Goal: Transaction & Acquisition: Book appointment/travel/reservation

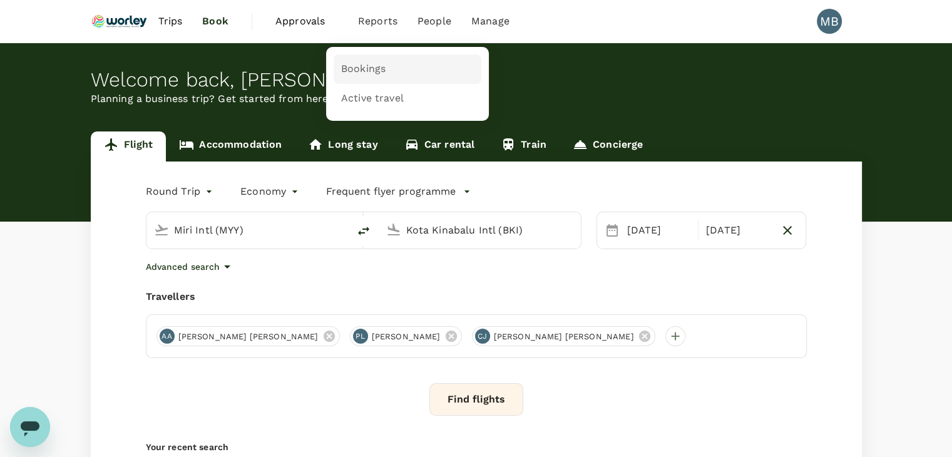
click at [353, 71] on span "Bookings" at bounding box center [363, 69] width 44 height 14
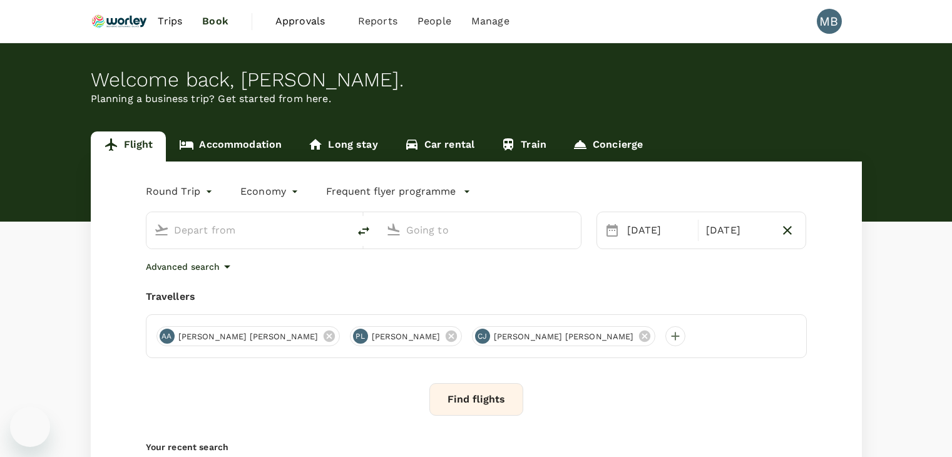
type input "Miri Intl (MYY)"
type input "Kota Kinabalu Intl (BKI)"
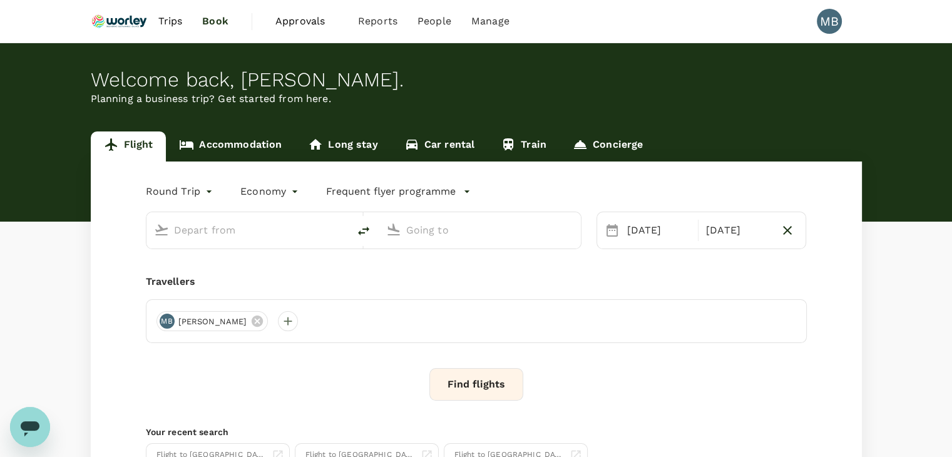
type input "Miri Intl (MYY)"
type input "Kota Kinabalu Intl (BKI)"
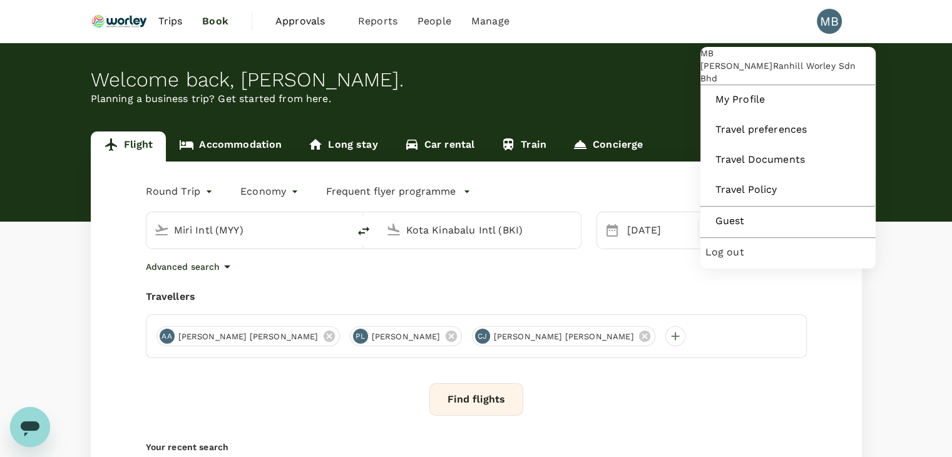
click at [758, 260] on span "Log out" at bounding box center [787, 252] width 165 height 15
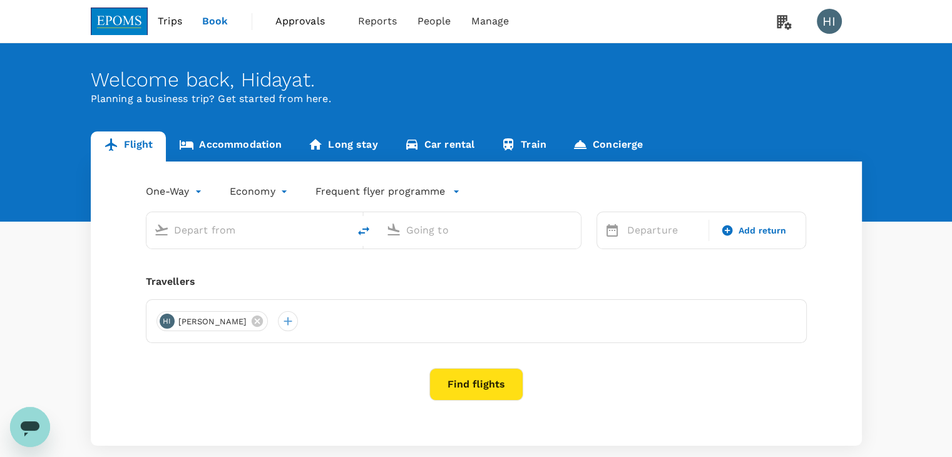
type input "Kuala Lumpur Intl (KUL)"
type input "Kota Kinabalu Intl (BKI)"
